Goal: Task Accomplishment & Management: Complete application form

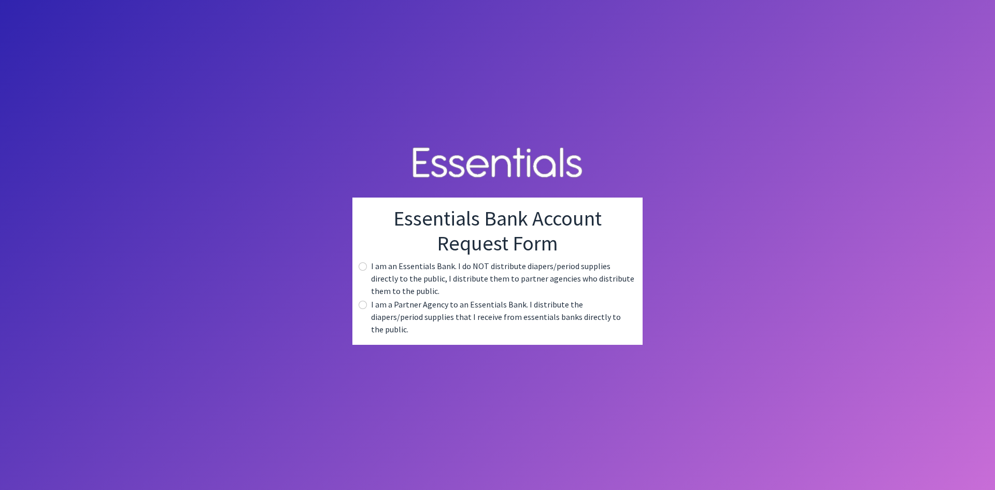
click at [369, 310] on div "I am a Partner Agency to an Essentials Bank. I distribute the diapers/period su…" at bounding box center [498, 316] width 274 height 37
click at [363, 309] on input "radio" at bounding box center [363, 305] width 8 height 8
radio input "true"
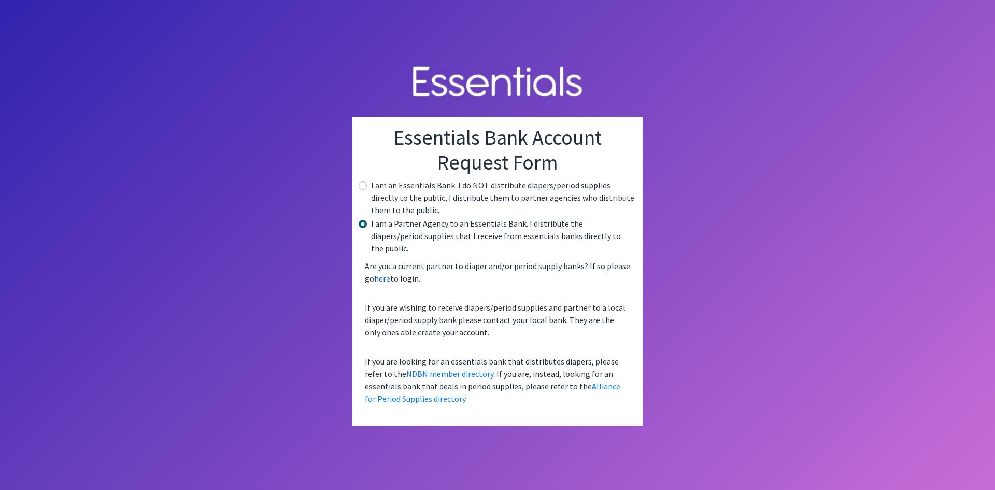
click at [379, 274] on link "here" at bounding box center [382, 278] width 16 height 10
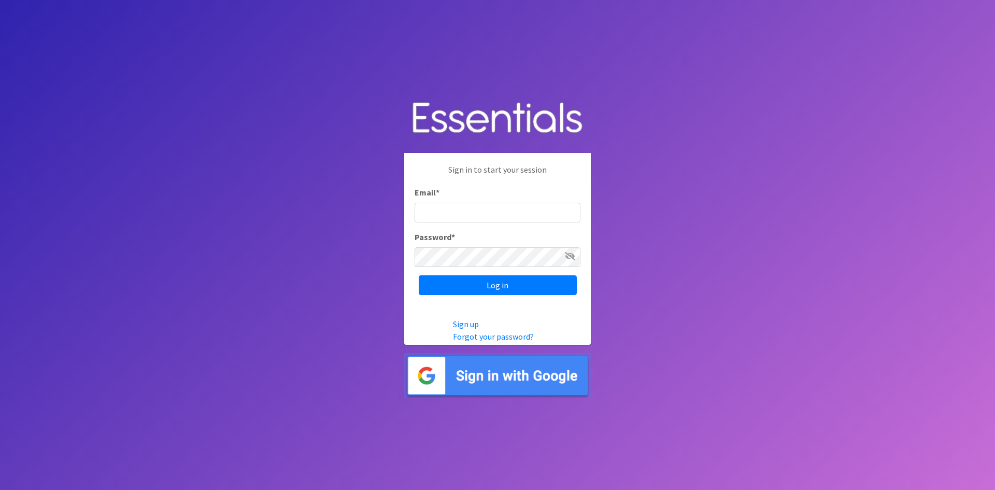
click at [467, 210] on input "Email *" at bounding box center [498, 213] width 166 height 20
type input "kmccoy@chesterfieldschools.org"
click at [419, 275] on input "Log in" at bounding box center [498, 285] width 158 height 20
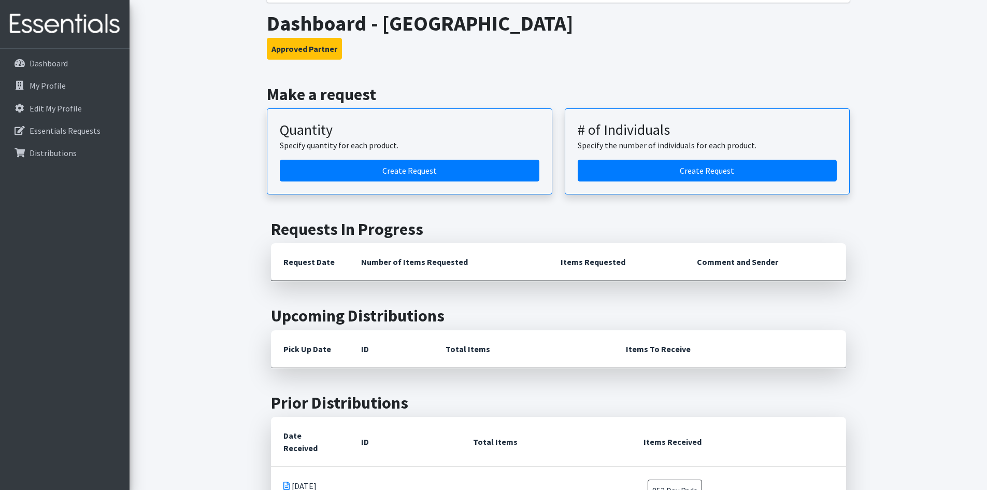
scroll to position [156, 0]
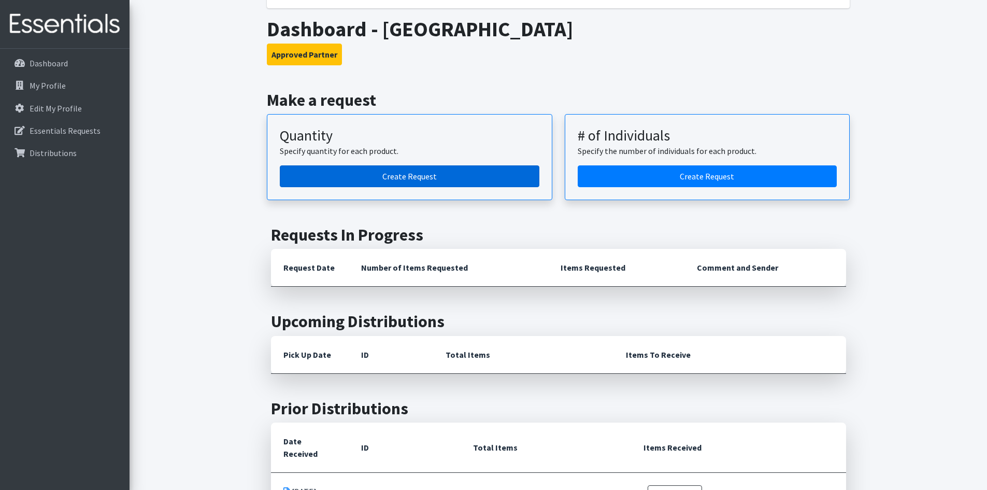
click at [423, 182] on link "Create Request" at bounding box center [410, 176] width 260 height 22
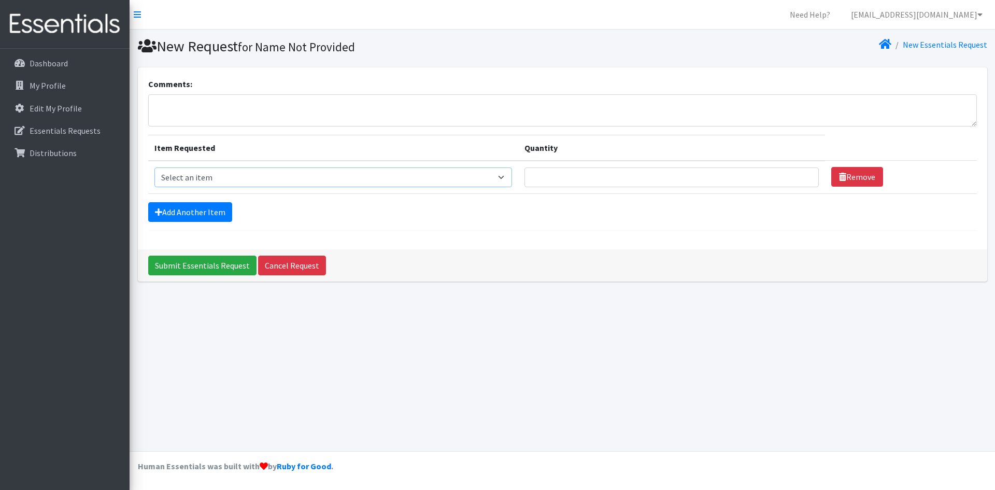
click at [497, 180] on select "Select an item (LOWCOUNTRY) DAY PADS (LOWCOUNTRY) LINERS (LOWCOUNTRY) OVERNIGHT…" at bounding box center [333, 177] width 358 height 20
select select "7759"
click at [154, 167] on select "Select an item (LOWCOUNTRY) DAY PADS (LOWCOUNTRY) LINERS (LOWCOUNTRY) OVERNIGHT…" at bounding box center [333, 177] width 358 height 20
click at [181, 214] on link "Add Another Item" at bounding box center [190, 212] width 84 height 20
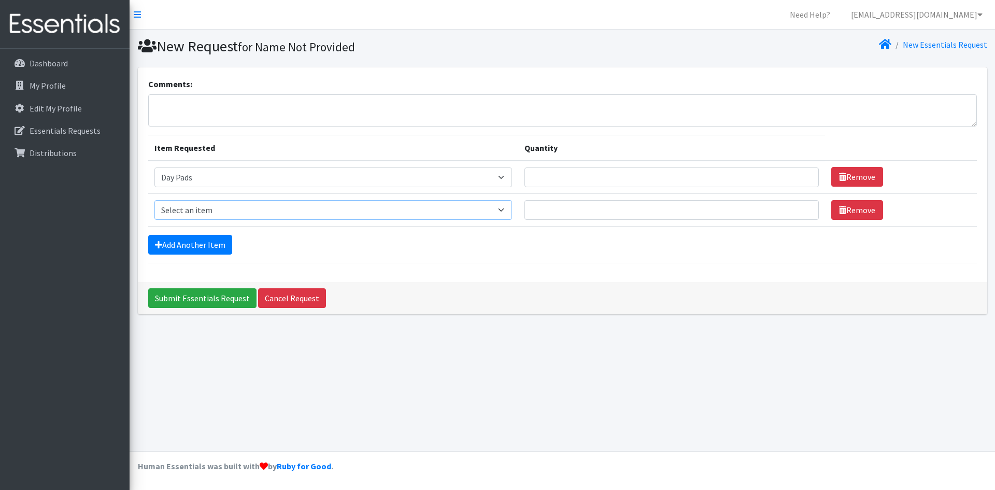
click at [451, 215] on select "Select an item (LOWCOUNTRY) DAY PADS (LOWCOUNTRY) LINERS (LOWCOUNTRY) OVERNIGHT…" at bounding box center [333, 210] width 358 height 20
select select "8937"
click at [154, 200] on select "Select an item (LOWCOUNTRY) DAY PADS (LOWCOUNTRY) LINERS (LOWCOUNTRY) OVERNIGHT…" at bounding box center [333, 210] width 358 height 20
click at [222, 245] on link "Add Another Item" at bounding box center [190, 245] width 84 height 20
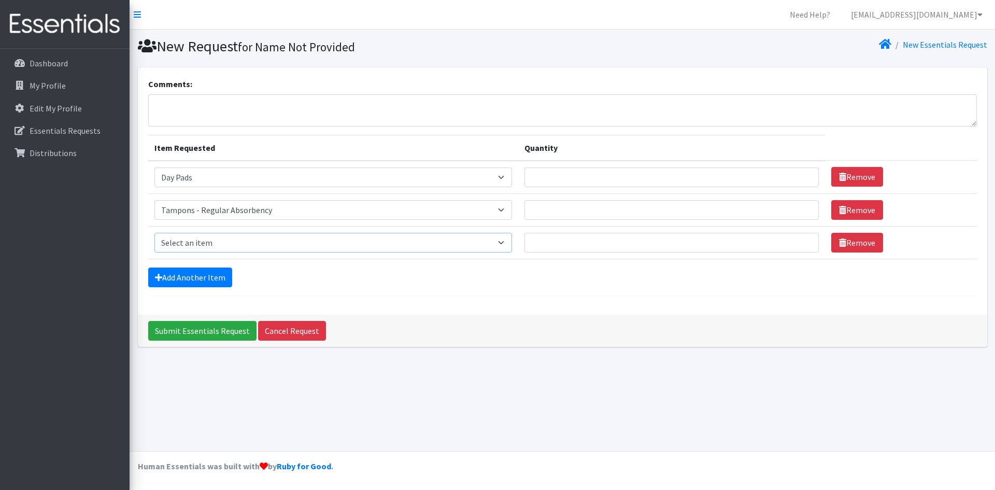
click at [387, 249] on select "Select an item (LOWCOUNTRY) DAY PADS (LOWCOUNTRY) LINERS (LOWCOUNTRY) OVERNIGHT…" at bounding box center [333, 243] width 358 height 20
select select "11144"
click at [154, 233] on select "Select an item (LOWCOUNTRY) DAY PADS (LOWCOUNTRY) LINERS (LOWCOUNTRY) OVERNIGHT…" at bounding box center [333, 243] width 358 height 20
click at [801, 179] on input "1" at bounding box center [672, 177] width 294 height 20
type input "2"
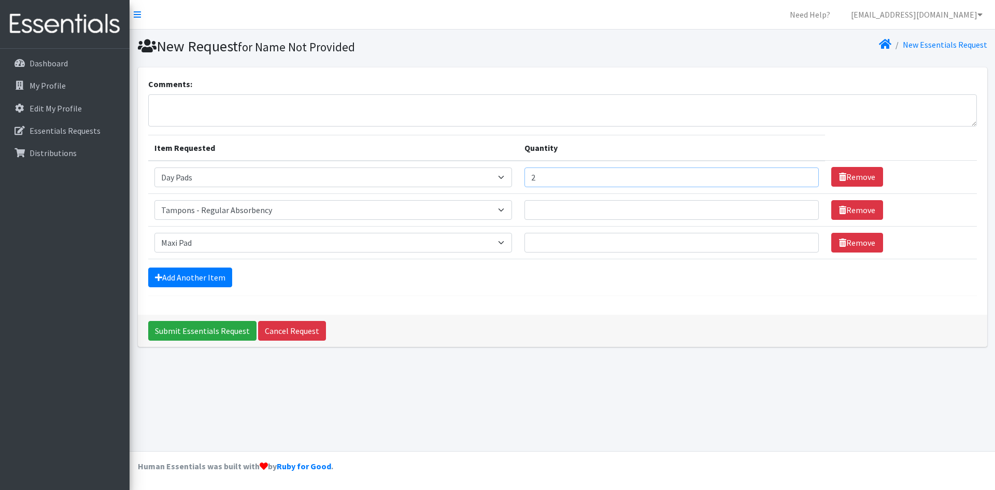
click at [799, 172] on input "2" at bounding box center [672, 177] width 294 height 20
click at [53, 132] on p "Essentials Requests" at bounding box center [65, 130] width 71 height 10
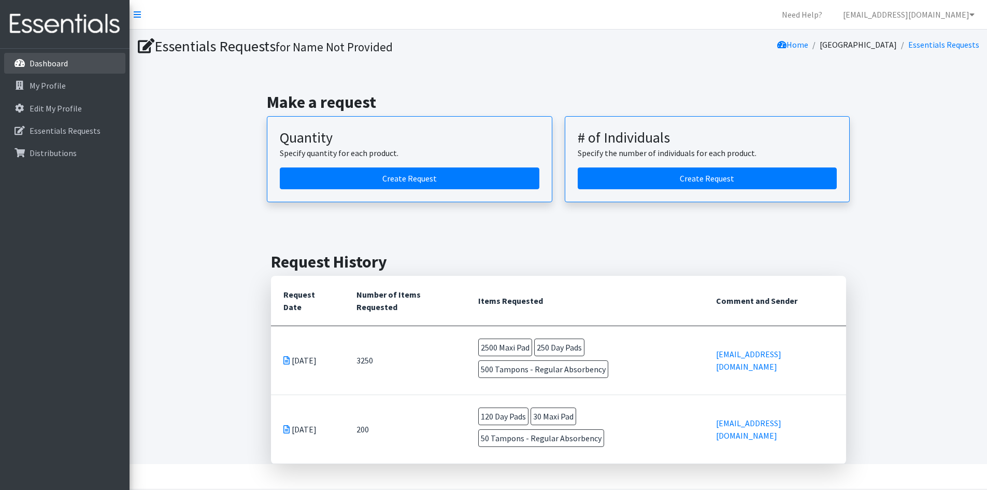
click at [38, 62] on p "Dashboard" at bounding box center [49, 63] width 38 height 10
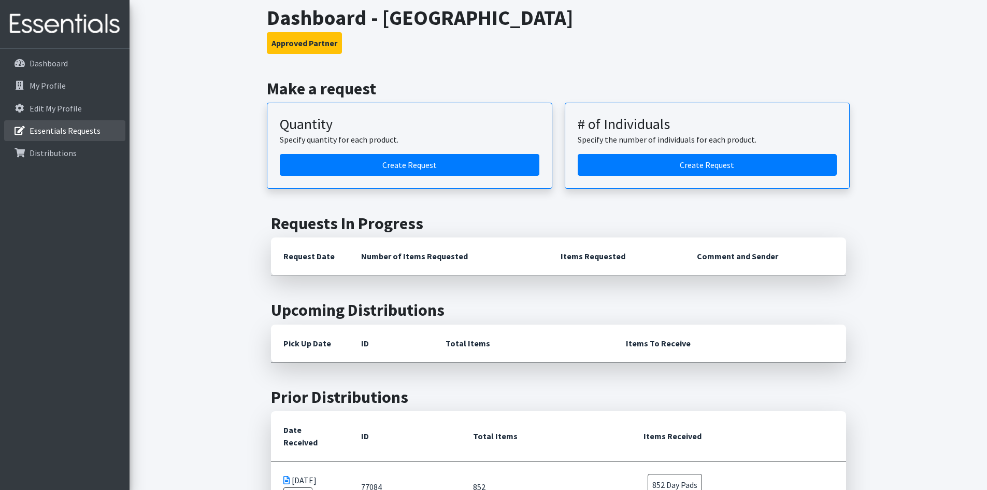
scroll to position [104, 0]
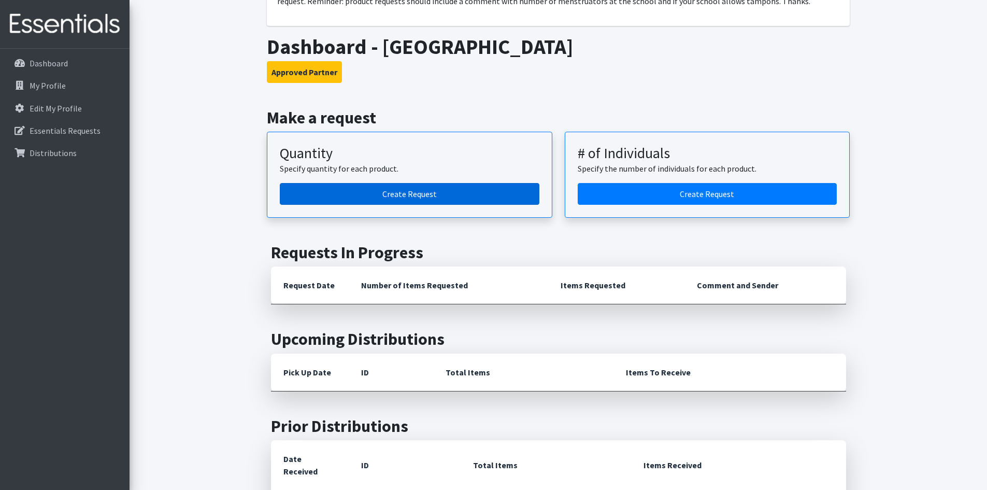
click at [401, 197] on link "Create Request" at bounding box center [410, 194] width 260 height 22
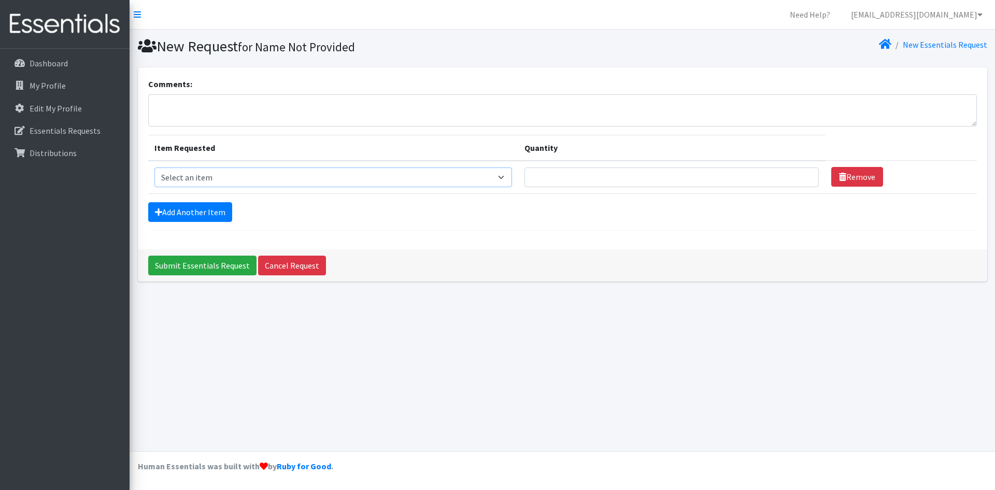
click at [308, 182] on select "Select an item (LOWCOUNTRY) DAY PADS (LOWCOUNTRY) LINERS (LOWCOUNTRY) OVERNIGHT…" at bounding box center [333, 177] width 358 height 20
select select "7759"
click at [154, 167] on select "Select an item (LOWCOUNTRY) DAY PADS (LOWCOUNTRY) LINERS (LOWCOUNTRY) OVERNIGHT…" at bounding box center [333, 177] width 358 height 20
click at [799, 174] on input "538" at bounding box center [672, 177] width 294 height 20
click at [799, 174] on input "556" at bounding box center [672, 177] width 294 height 20
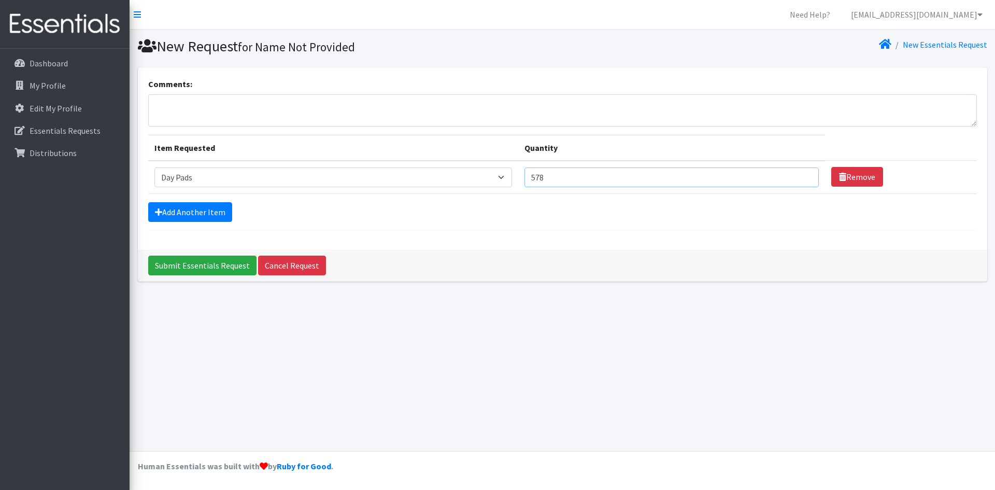
click at [799, 174] on input "578" at bounding box center [672, 177] width 294 height 20
click at [799, 174] on input "586" at bounding box center [672, 177] width 294 height 20
click at [799, 174] on input "657" at bounding box center [672, 177] width 294 height 20
click at [799, 174] on input "658" at bounding box center [672, 177] width 294 height 20
click at [799, 174] on input "659" at bounding box center [672, 177] width 294 height 20
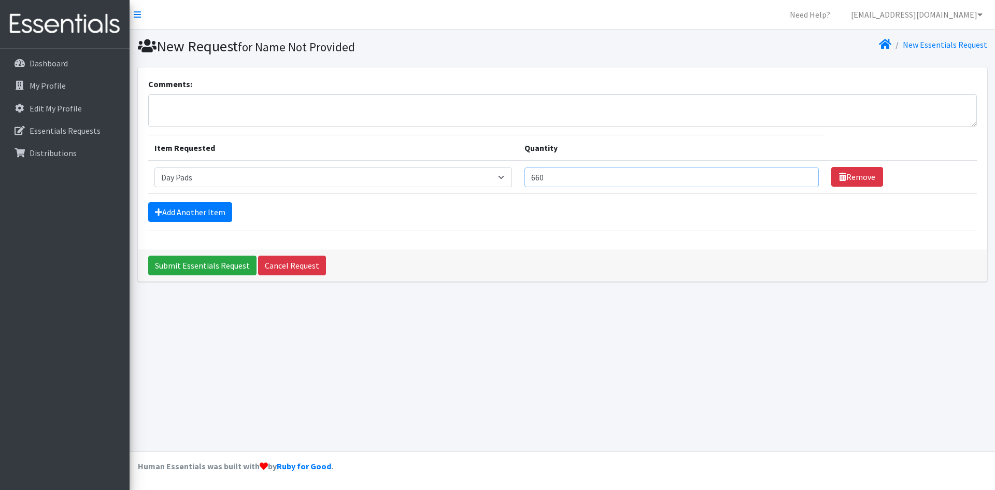
click at [799, 174] on input "660" at bounding box center [672, 177] width 294 height 20
click at [799, 174] on input "661" at bounding box center [672, 177] width 294 height 20
click at [799, 174] on input "674" at bounding box center [672, 177] width 294 height 20
click at [799, 174] on input "683" at bounding box center [672, 177] width 294 height 20
click at [799, 174] on input "691" at bounding box center [672, 177] width 294 height 20
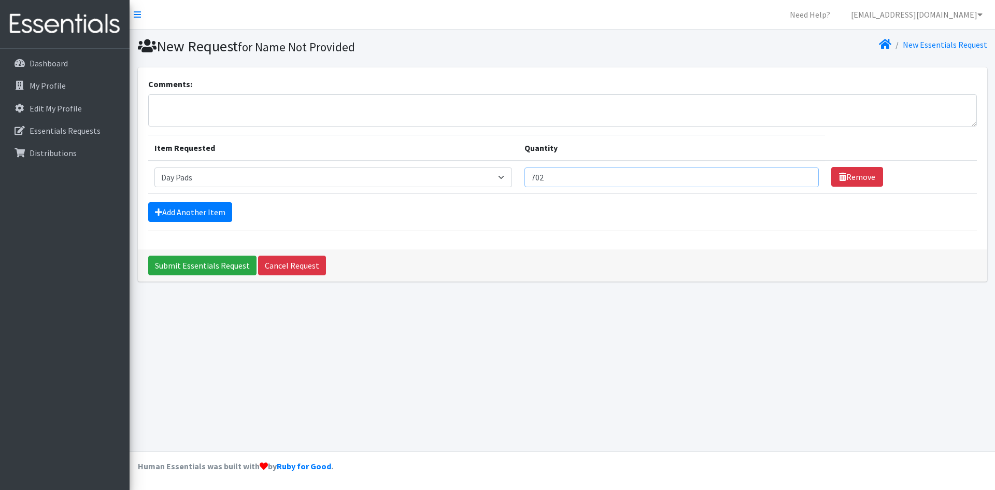
click at [799, 174] on input "702" at bounding box center [672, 177] width 294 height 20
click at [799, 174] on input "736" at bounding box center [672, 177] width 294 height 20
click at [799, 174] on input "784" at bounding box center [672, 177] width 294 height 20
click at [799, 174] on input "785" at bounding box center [672, 177] width 294 height 20
click at [799, 174] on input "786" at bounding box center [672, 177] width 294 height 20
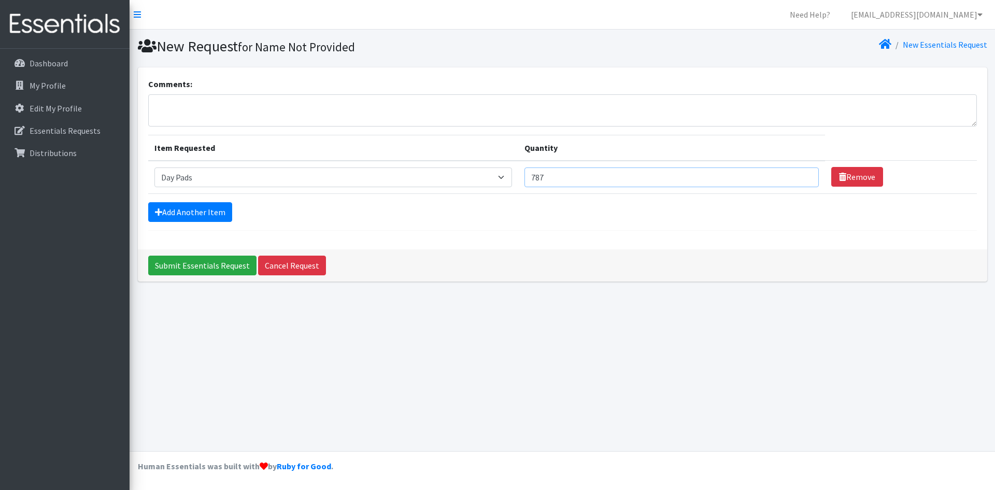
click at [799, 174] on input "787" at bounding box center [672, 177] width 294 height 20
click at [799, 174] on input "788" at bounding box center [672, 177] width 294 height 20
click at [799, 174] on input "789" at bounding box center [672, 177] width 294 height 20
click at [799, 174] on input "790" at bounding box center [672, 177] width 294 height 20
click at [799, 174] on input "791" at bounding box center [672, 177] width 294 height 20
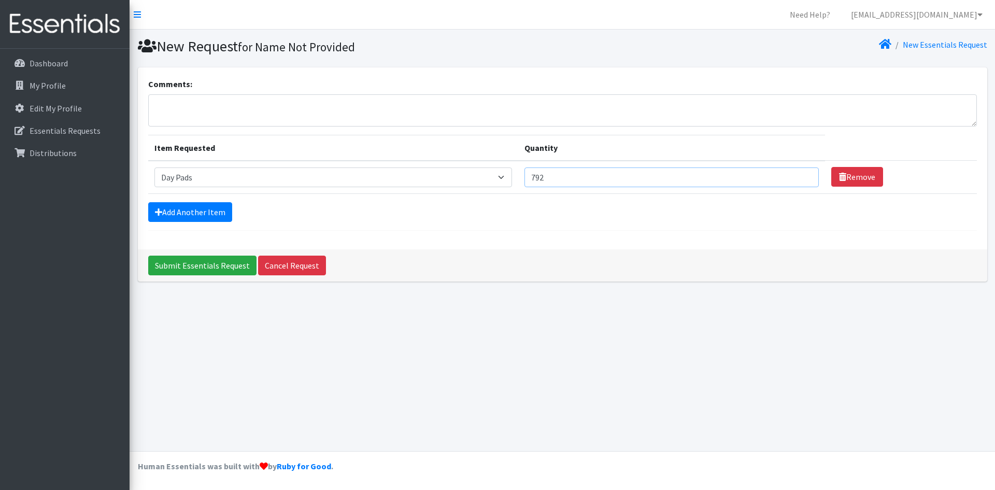
click at [799, 174] on input "792" at bounding box center [672, 177] width 294 height 20
click at [799, 174] on input "793" at bounding box center [672, 177] width 294 height 20
click at [799, 174] on input "794" at bounding box center [672, 177] width 294 height 20
click at [799, 174] on input "795" at bounding box center [672, 177] width 294 height 20
click at [799, 174] on input "796" at bounding box center [672, 177] width 294 height 20
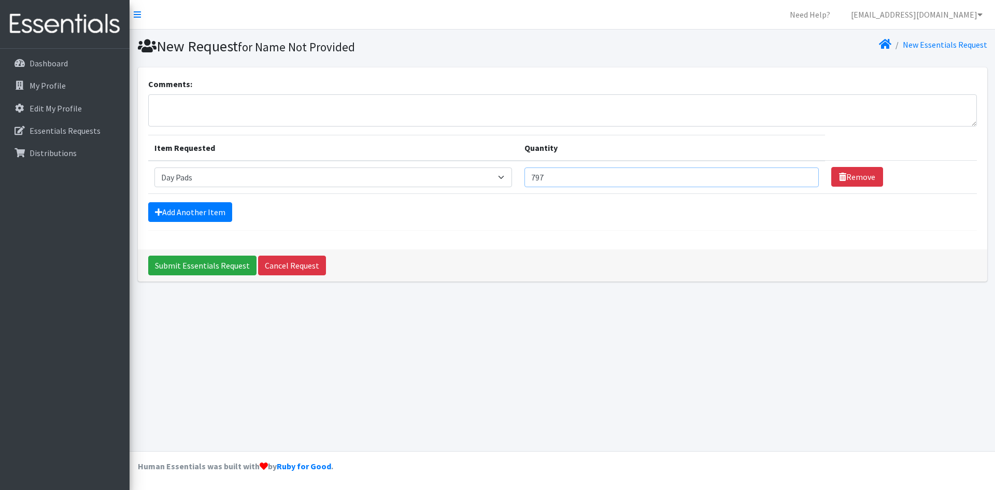
click at [799, 174] on input "797" at bounding box center [672, 177] width 294 height 20
click at [799, 174] on input "798" at bounding box center [672, 177] width 294 height 20
click at [799, 174] on input "799" at bounding box center [672, 177] width 294 height 20
type input "800"
click at [799, 174] on input "800" at bounding box center [672, 177] width 294 height 20
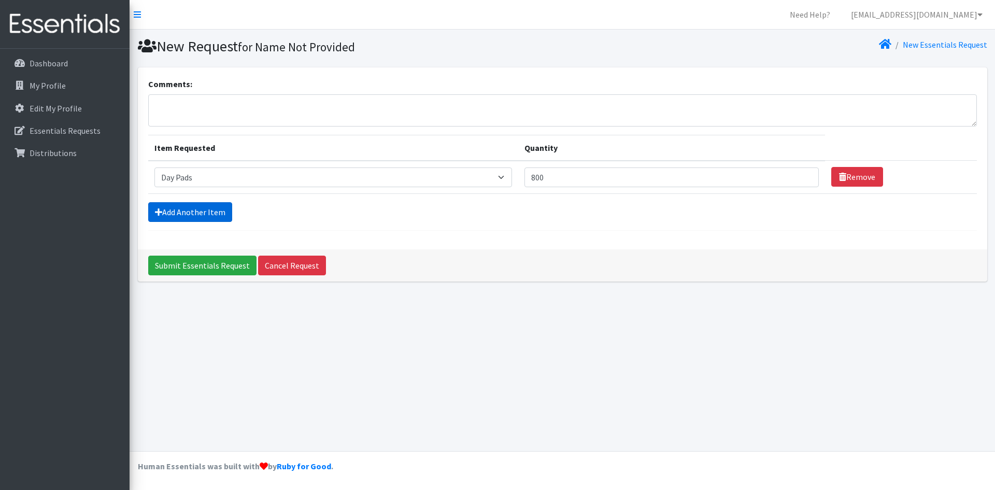
click at [174, 211] on link "Add Another Item" at bounding box center [190, 212] width 84 height 20
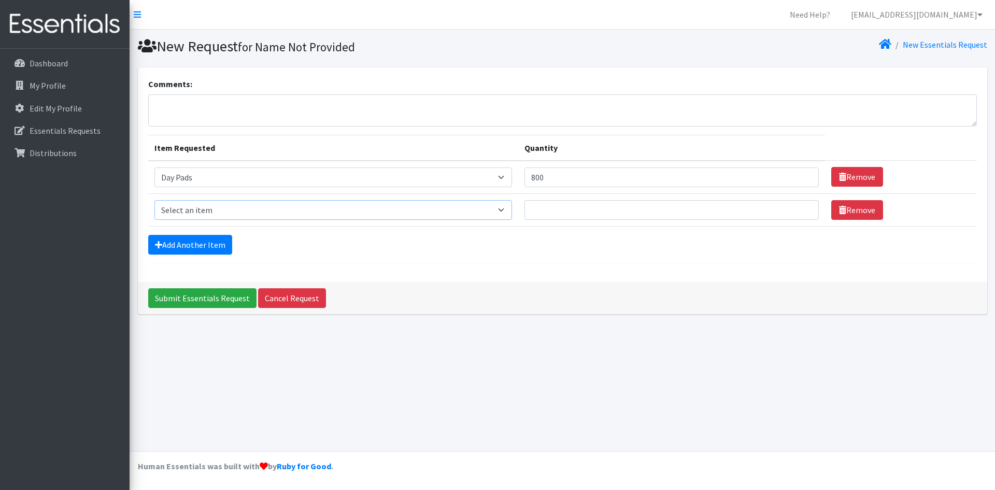
click at [288, 208] on select "Select an item (LOWCOUNTRY) DAY PADS (LOWCOUNTRY) LINERS (LOWCOUNTRY) OVERNIGHT…" at bounding box center [333, 210] width 358 height 20
select select "8937"
click at [154, 200] on select "Select an item (LOWCOUNTRY) DAY PADS (LOWCOUNTRY) LINERS (LOWCOUNTRY) OVERNIGHT…" at bounding box center [333, 210] width 358 height 20
drag, startPoint x: 800, startPoint y: 205, endPoint x: 797, endPoint y: 211, distance: 7.0
click at [799, 211] on input "1" at bounding box center [672, 210] width 294 height 20
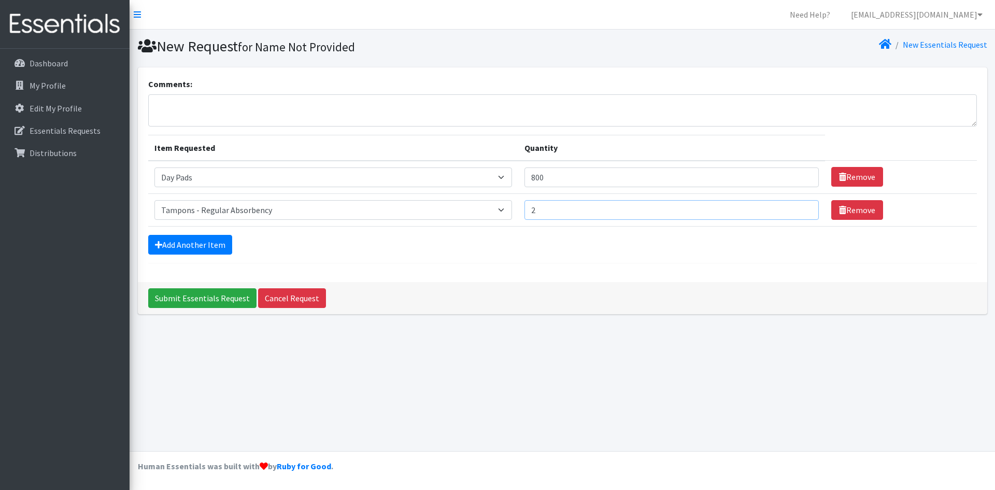
click at [799, 208] on input "2" at bounding box center [672, 210] width 294 height 20
click at [799, 208] on input "3" at bounding box center [672, 210] width 294 height 20
click at [799, 208] on input "4" at bounding box center [672, 210] width 294 height 20
click at [799, 208] on input "5" at bounding box center [672, 210] width 294 height 20
click at [799, 208] on input "6" at bounding box center [672, 210] width 294 height 20
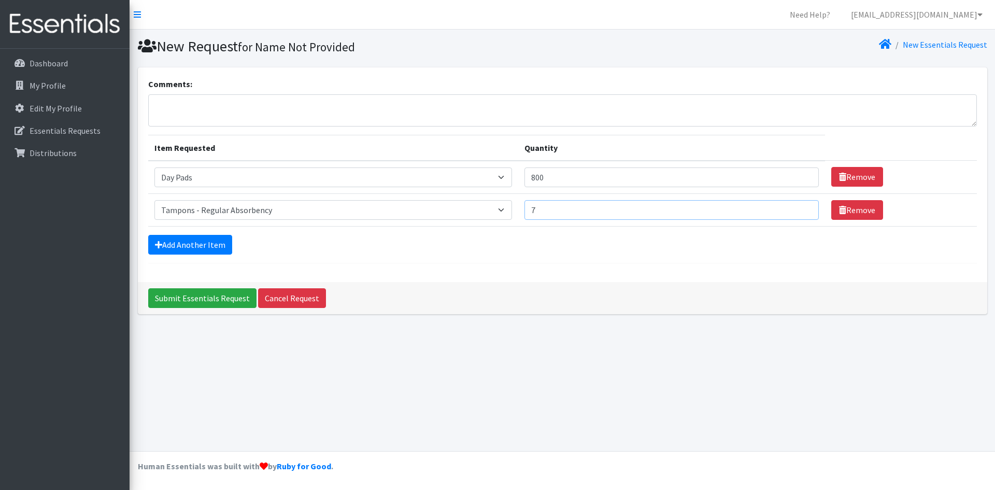
click at [799, 208] on input "7" at bounding box center [672, 210] width 294 height 20
click at [799, 208] on input "8" at bounding box center [672, 210] width 294 height 20
click at [799, 208] on input "9" at bounding box center [672, 210] width 294 height 20
click at [799, 208] on input "10" at bounding box center [672, 210] width 294 height 20
click at [799, 208] on input "11" at bounding box center [672, 210] width 294 height 20
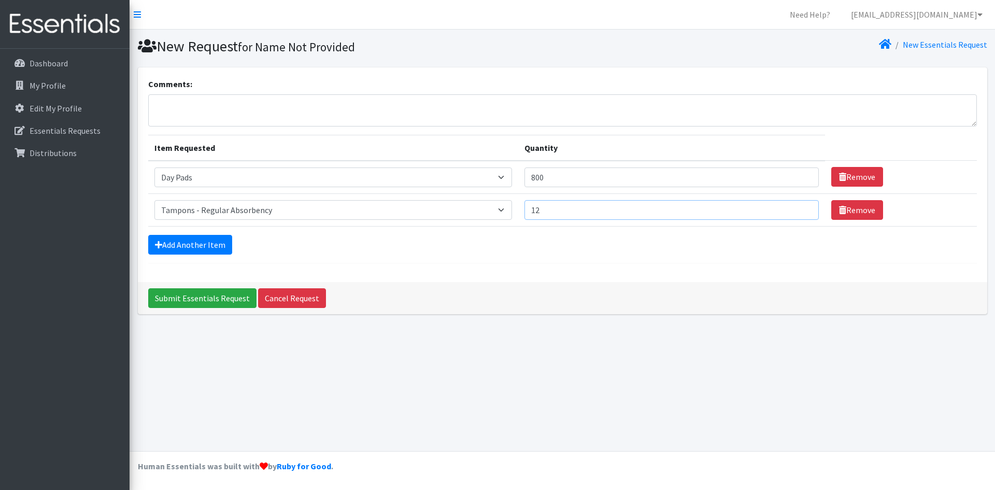
click at [799, 208] on input "12" at bounding box center [672, 210] width 294 height 20
click at [799, 208] on input "21" at bounding box center [672, 210] width 294 height 20
click at [799, 208] on input "37" at bounding box center [672, 210] width 294 height 20
click at [799, 208] on input "105" at bounding box center [672, 210] width 294 height 20
click at [799, 208] on input "109" at bounding box center [672, 210] width 294 height 20
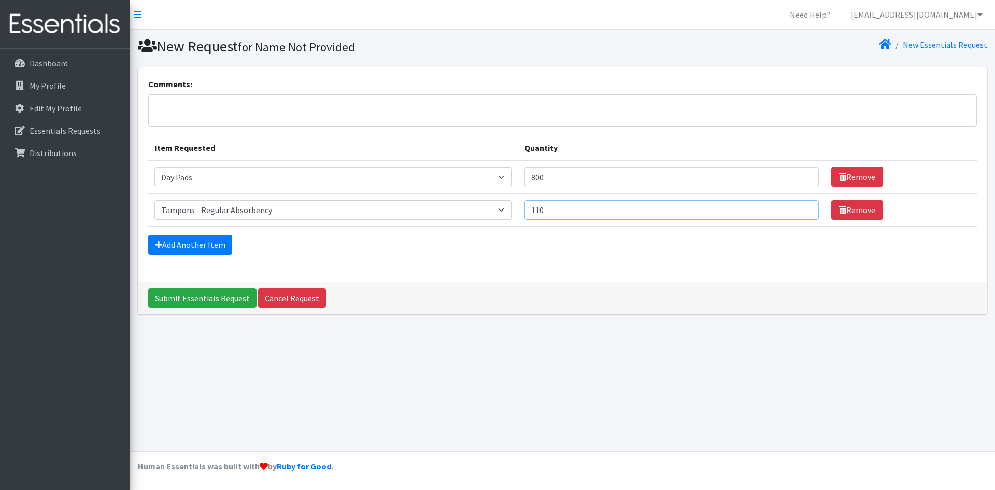
click at [799, 208] on input "110" at bounding box center [672, 210] width 294 height 20
click at [799, 208] on input "111" at bounding box center [672, 210] width 294 height 20
click at [799, 208] on input "112" at bounding box center [672, 210] width 294 height 20
click at [799, 208] on input "113" at bounding box center [672, 210] width 294 height 20
click at [799, 208] on input "114" at bounding box center [672, 210] width 294 height 20
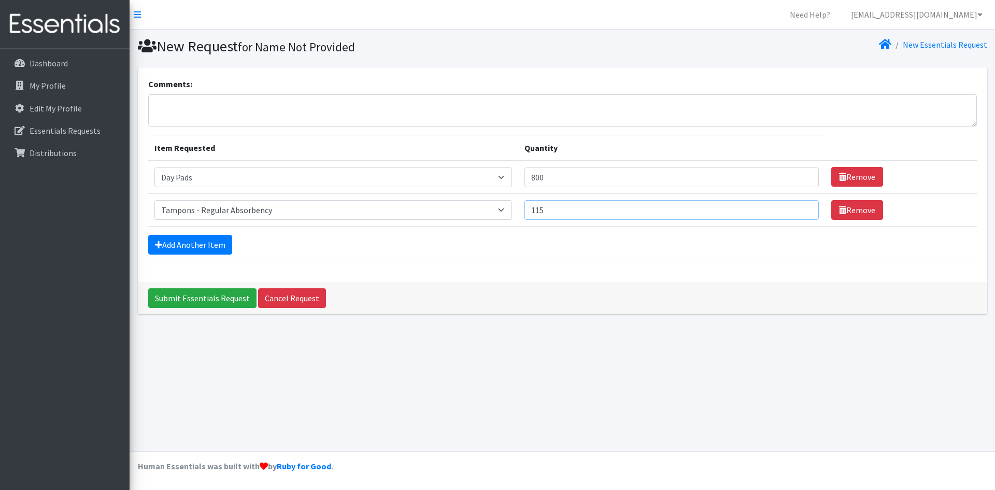
click at [799, 208] on input "115" at bounding box center [672, 210] width 294 height 20
click at [799, 208] on input "116" at bounding box center [672, 210] width 294 height 20
click at [799, 208] on input "117" at bounding box center [672, 210] width 294 height 20
click at [799, 208] on input "132" at bounding box center [672, 210] width 294 height 20
click at [799, 208] on input "202" at bounding box center [672, 210] width 294 height 20
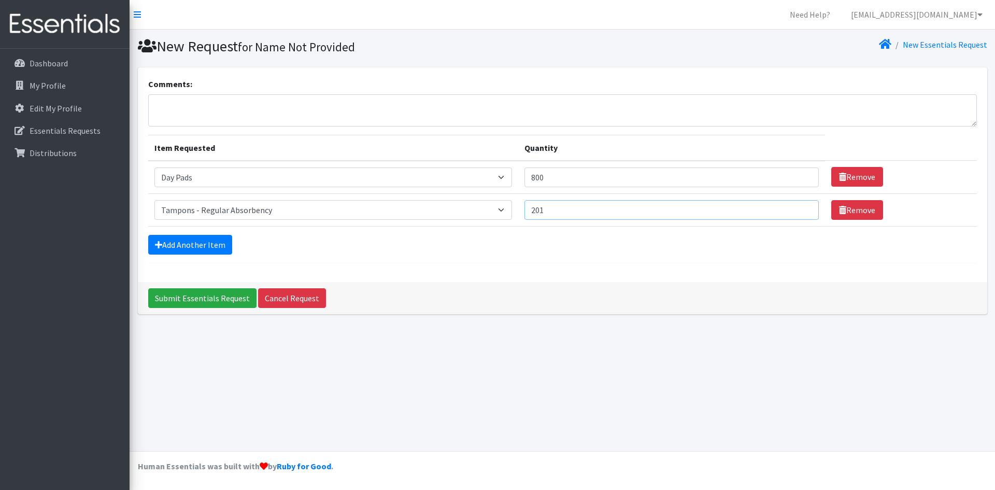
click at [799, 215] on input "201" at bounding box center [672, 210] width 294 height 20
type input "200"
click at [799, 214] on input "200" at bounding box center [672, 210] width 294 height 20
click at [161, 104] on textarea "Comments:" at bounding box center [562, 110] width 829 height 32
click at [291, 106] on textarea "I have 306 female students at my school. Tampons are allowed at my school." at bounding box center [562, 110] width 829 height 32
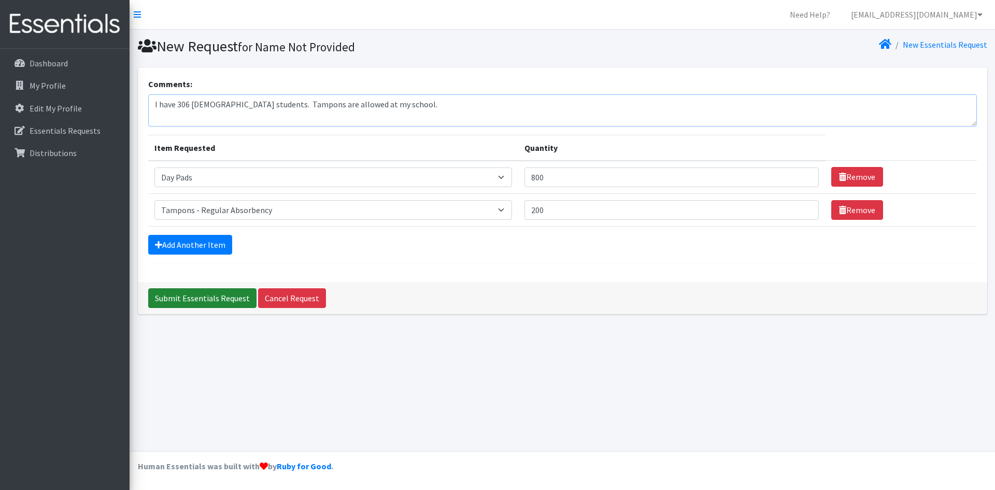
type textarea "I have 306 [DEMOGRAPHIC_DATA] students. Tampons are allowed at my school."
click at [180, 298] on input "Submit Essentials Request" at bounding box center [202, 298] width 108 height 20
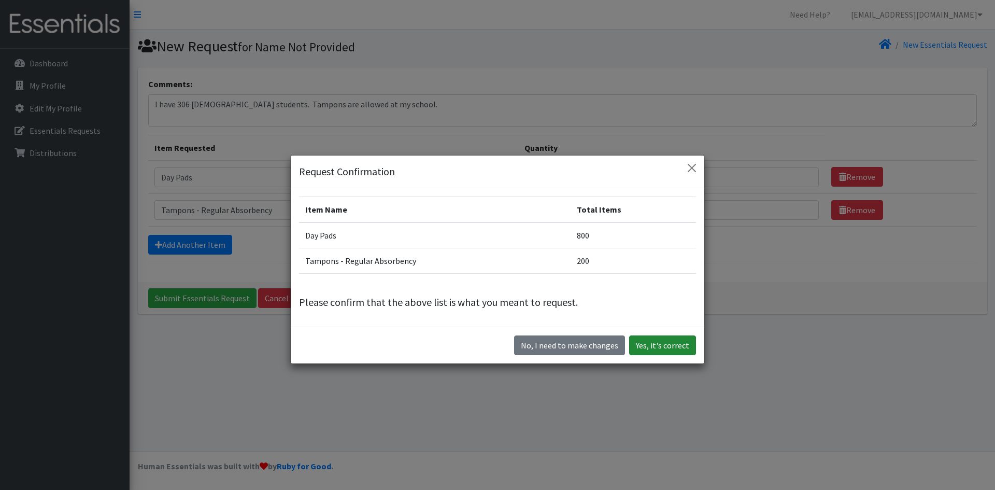
click at [667, 343] on button "Yes, it's correct" at bounding box center [662, 345] width 67 height 20
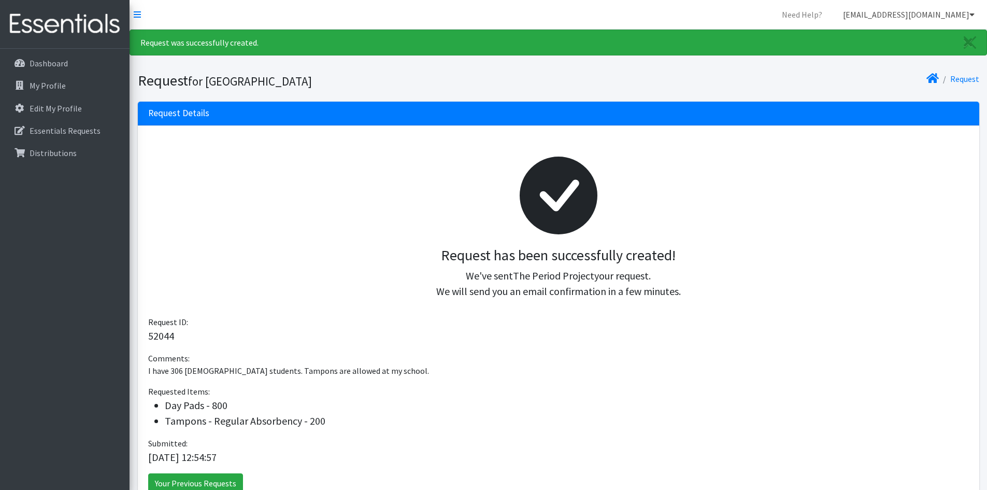
click at [922, 14] on link "[EMAIL_ADDRESS][DOMAIN_NAME]" at bounding box center [909, 14] width 148 height 21
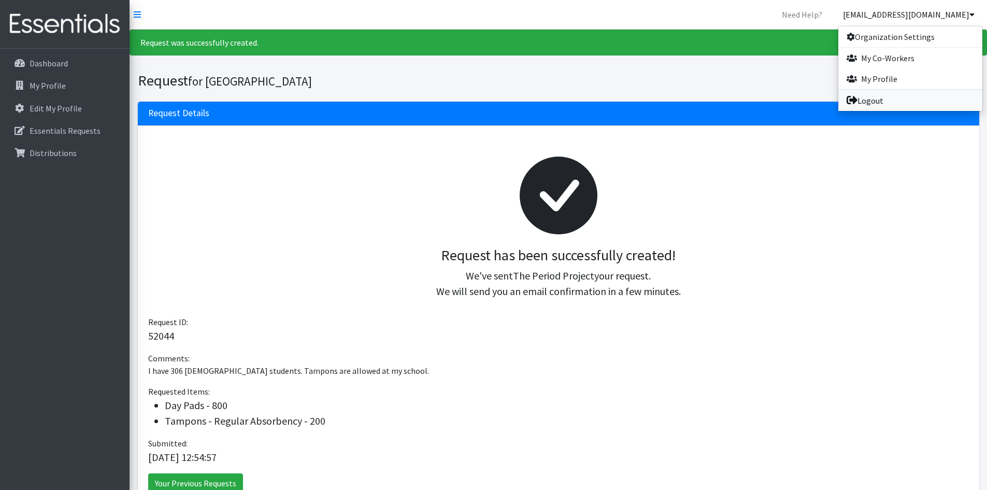
click at [871, 103] on link "Logout" at bounding box center [911, 100] width 144 height 21
